Goal: Information Seeking & Learning: Learn about a topic

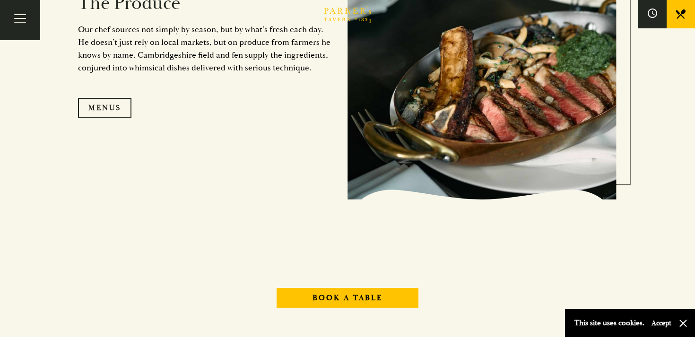
scroll to position [974, 0]
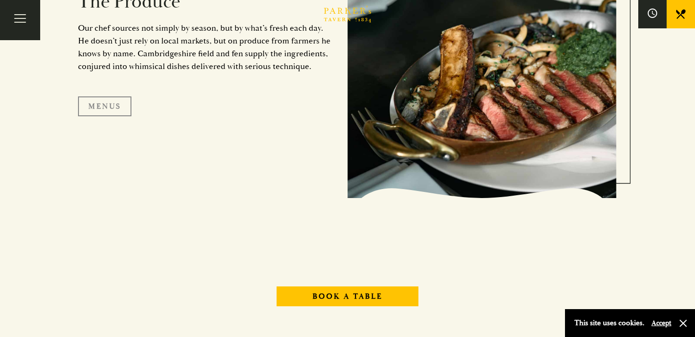
click at [108, 108] on link "Menus" at bounding box center [104, 106] width 53 height 20
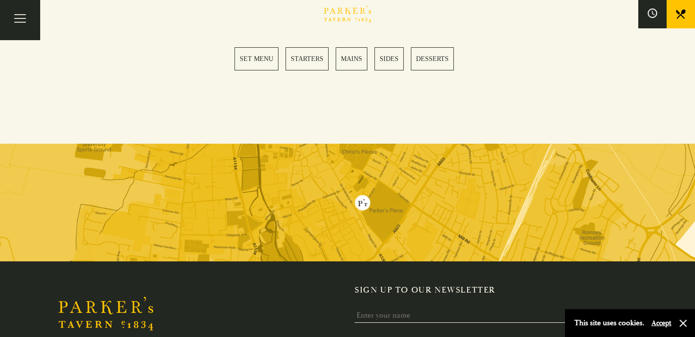
scroll to position [1492, 0]
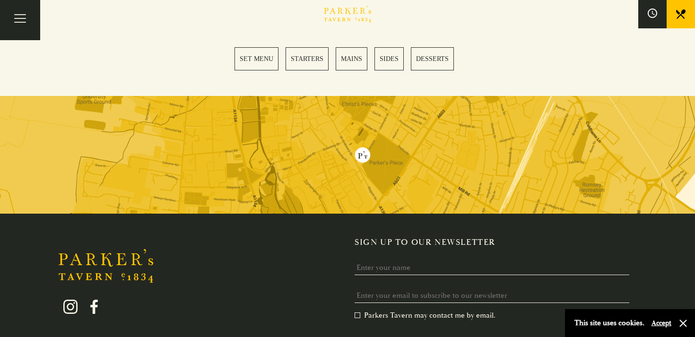
click at [352, 47] on link "MAINS" at bounding box center [352, 58] width 32 height 23
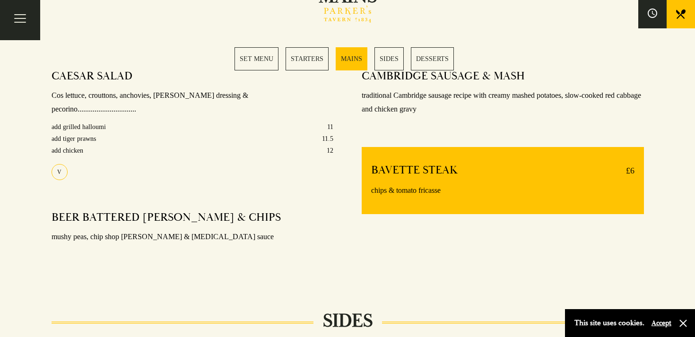
scroll to position [754, 0]
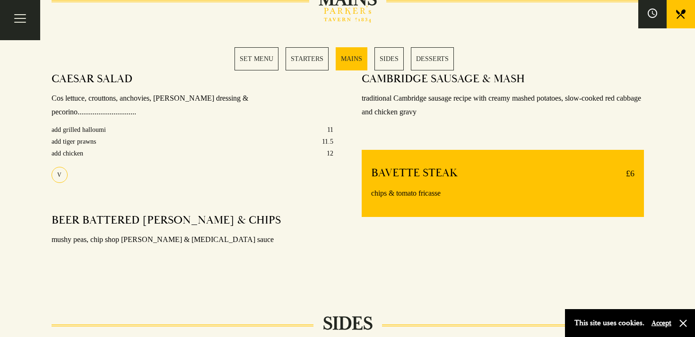
click at [260, 66] on link "SET MENU" at bounding box center [256, 58] width 44 height 23
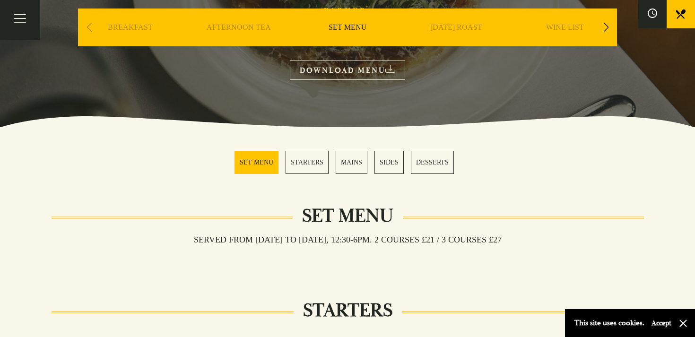
scroll to position [155, 0]
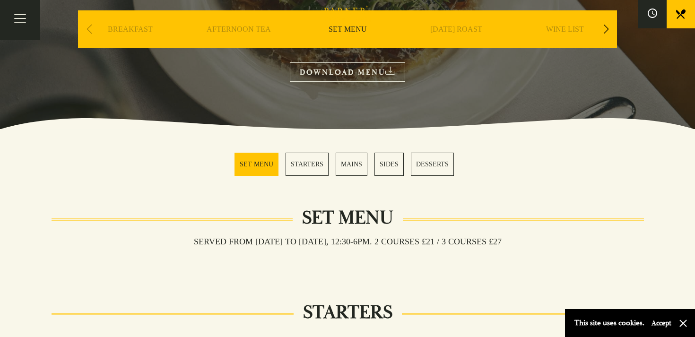
click at [606, 29] on div "Next slide" at bounding box center [605, 29] width 13 height 21
click at [455, 32] on link "A LA CARTE" at bounding box center [456, 44] width 44 height 38
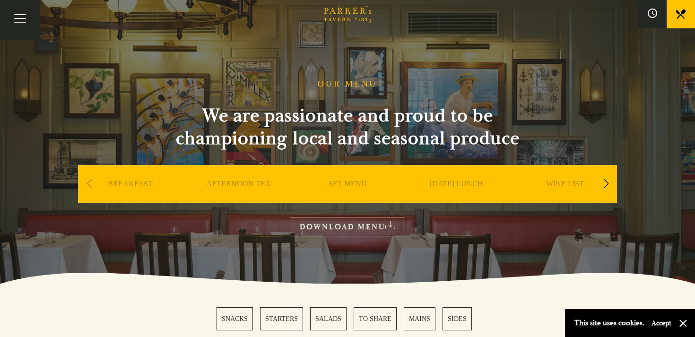
click at [234, 185] on link "AFTERNOON TEA" at bounding box center [239, 198] width 64 height 38
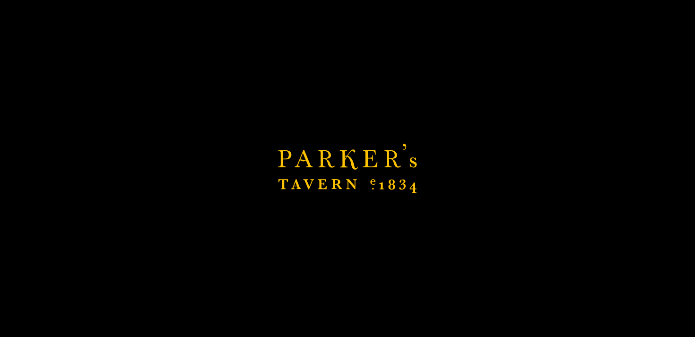
scroll to position [217, 0]
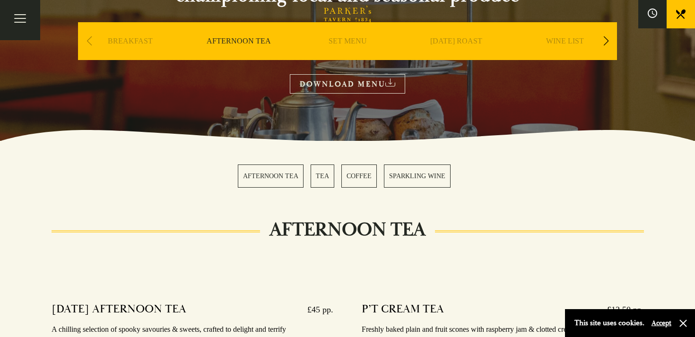
scroll to position [141, 0]
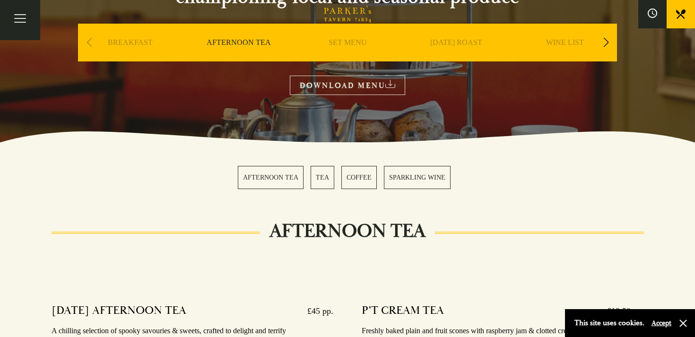
click at [606, 43] on div "Next slide" at bounding box center [605, 42] width 13 height 21
click at [463, 50] on link "DESSERT" at bounding box center [456, 57] width 33 height 38
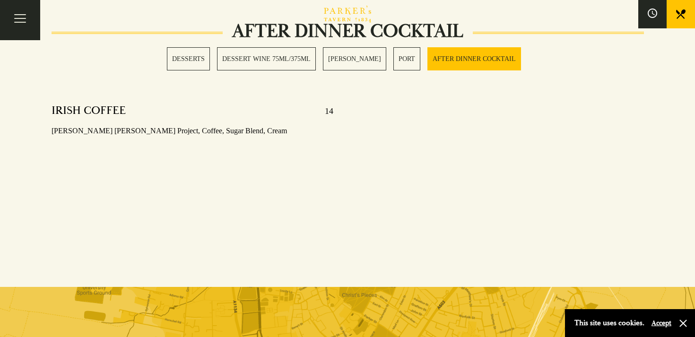
scroll to position [1537, 0]
